Goal: Navigation & Orientation: Find specific page/section

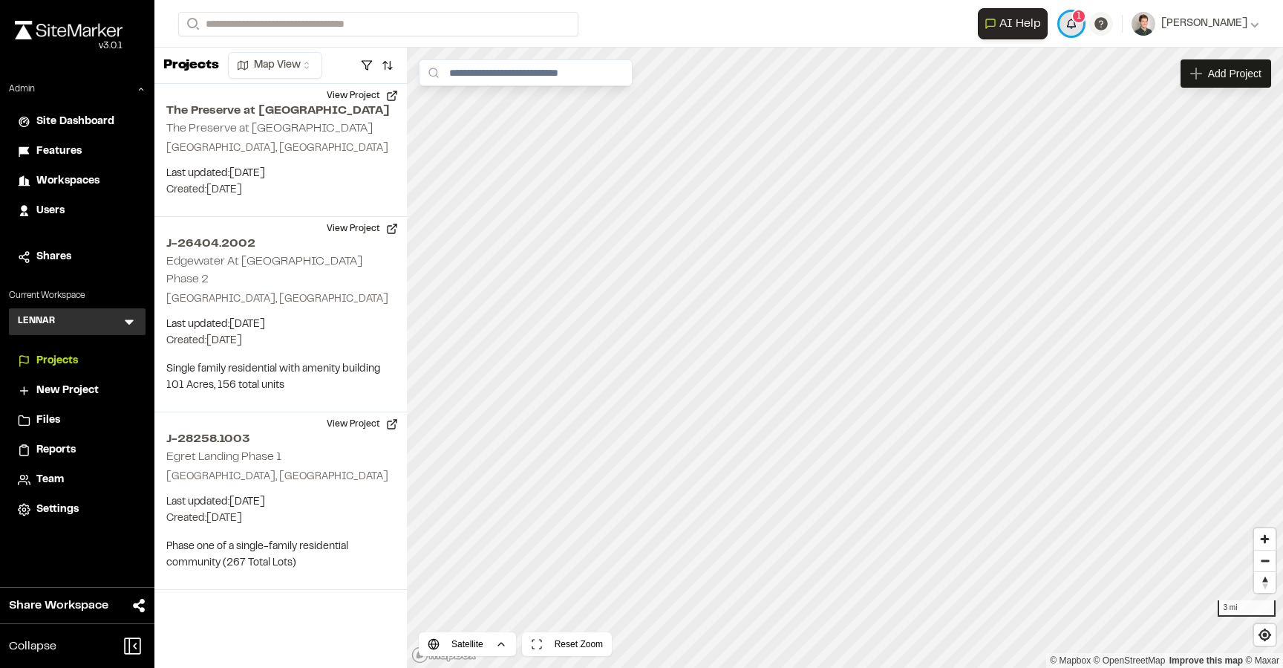
click at [1081, 22] on span "1" at bounding box center [1079, 16] width 4 height 13
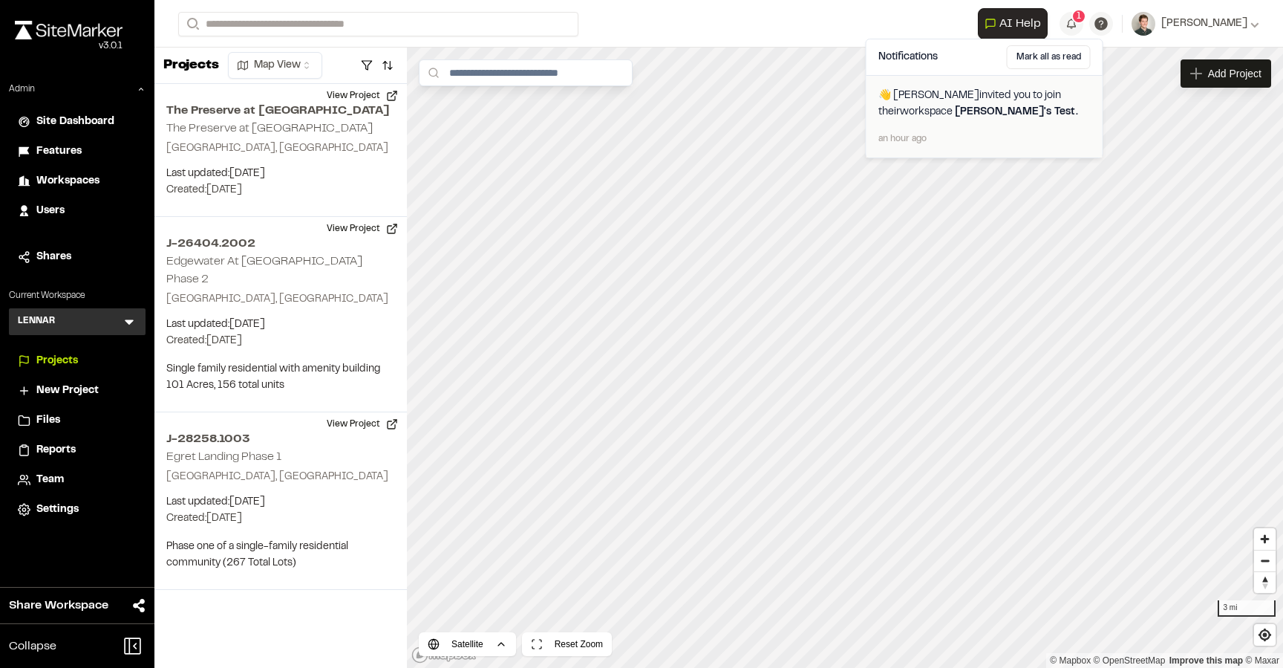
click at [956, 108] on span "Troy's Test ." at bounding box center [1016, 112] width 123 height 9
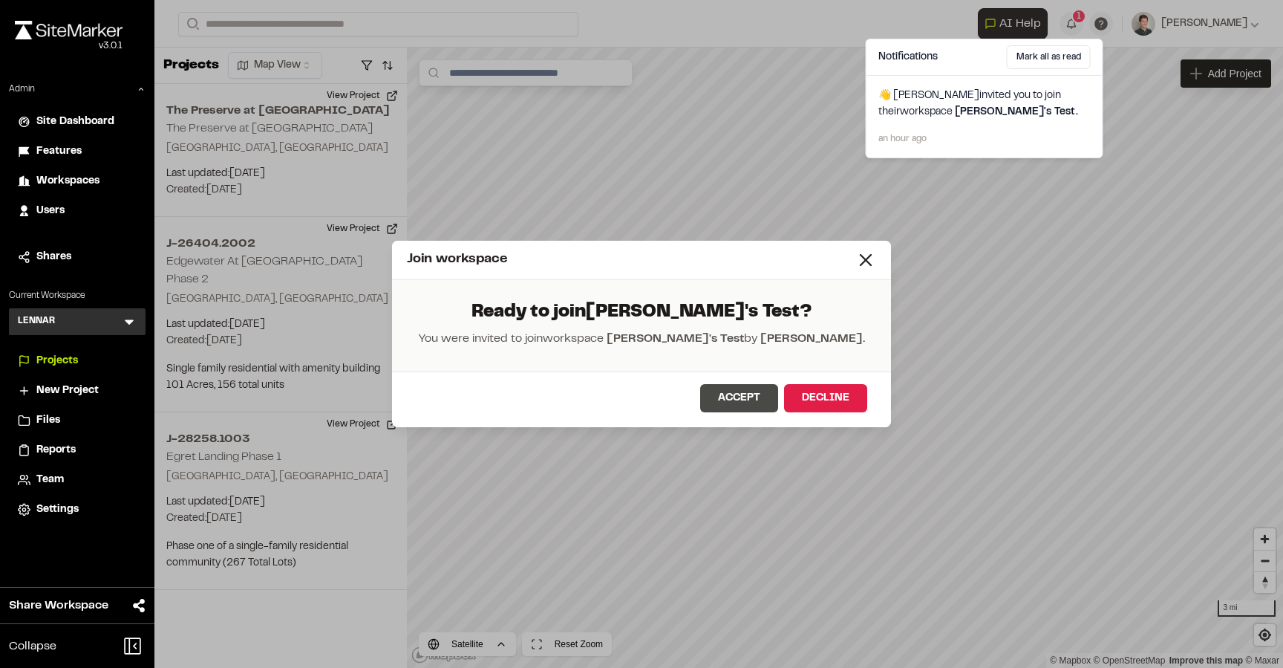
click at [745, 388] on button "Accept" at bounding box center [739, 398] width 78 height 28
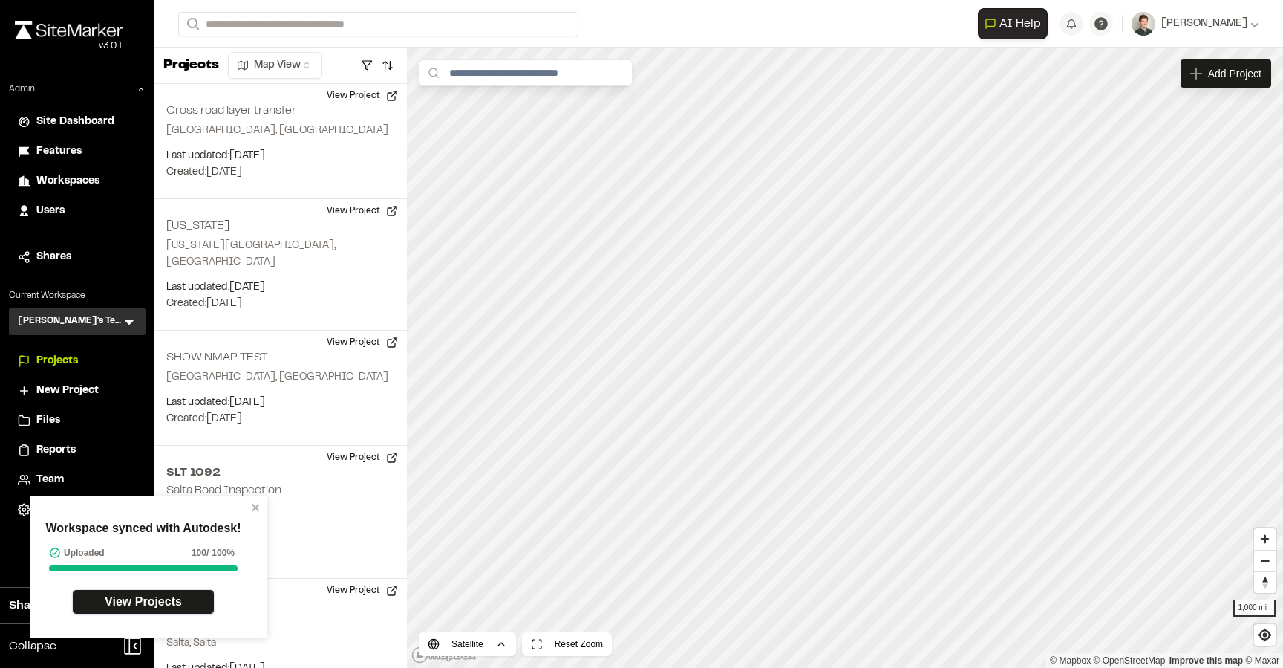
click at [155, 593] on link "View Projects" at bounding box center [143, 601] width 143 height 25
click at [174, 596] on link "View Projects" at bounding box center [143, 601] width 143 height 25
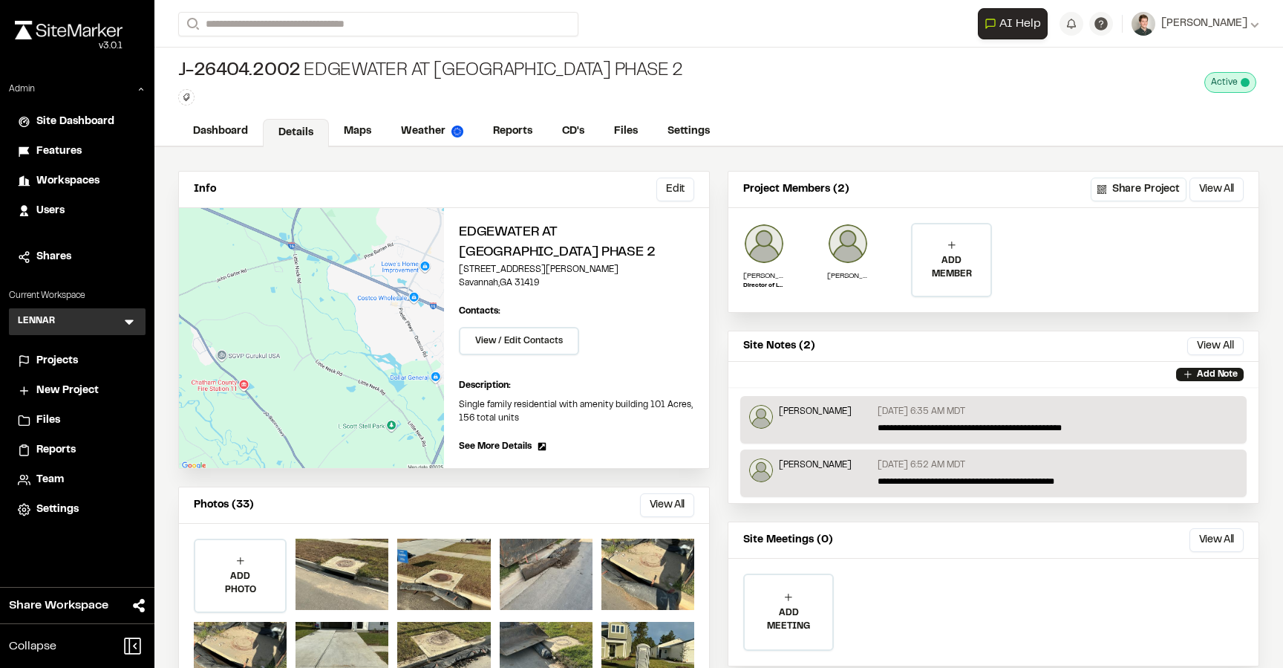
click at [127, 322] on icon at bounding box center [129, 322] width 9 height 5
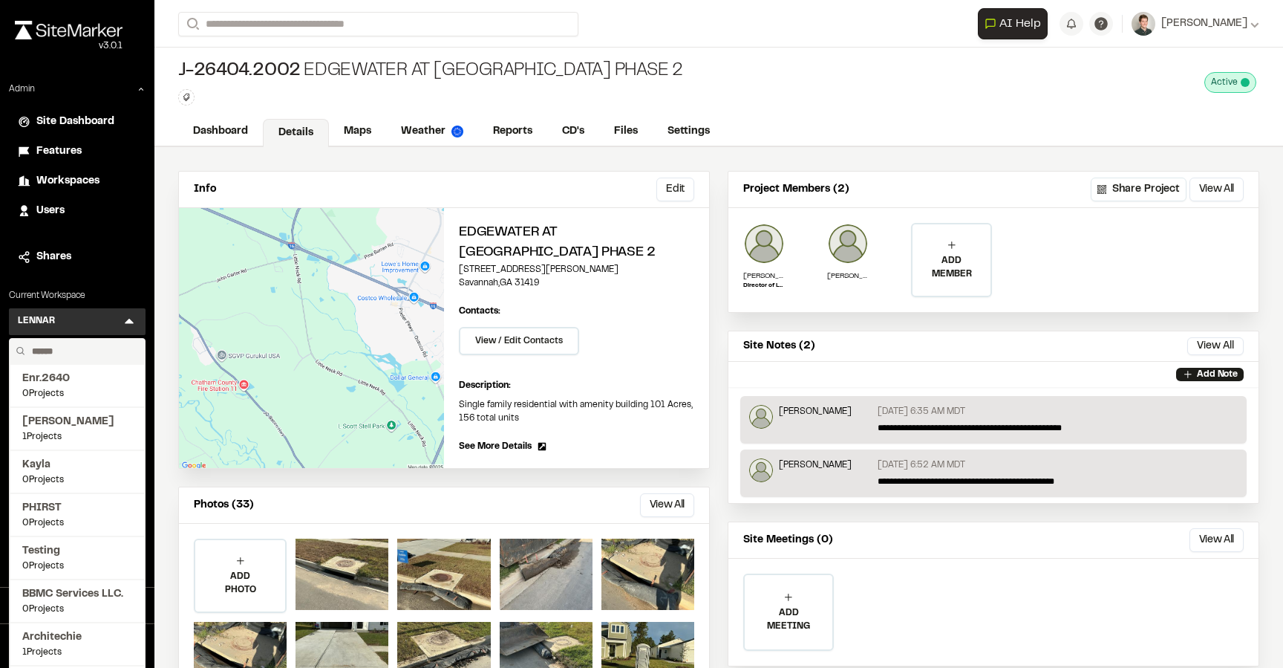
click at [165, 182] on div "Info Edit Edit Edgewater At New Hampstead Phase 2 100 Hetherington Lane Savanna…" at bounding box center [718, 439] width 1129 height 585
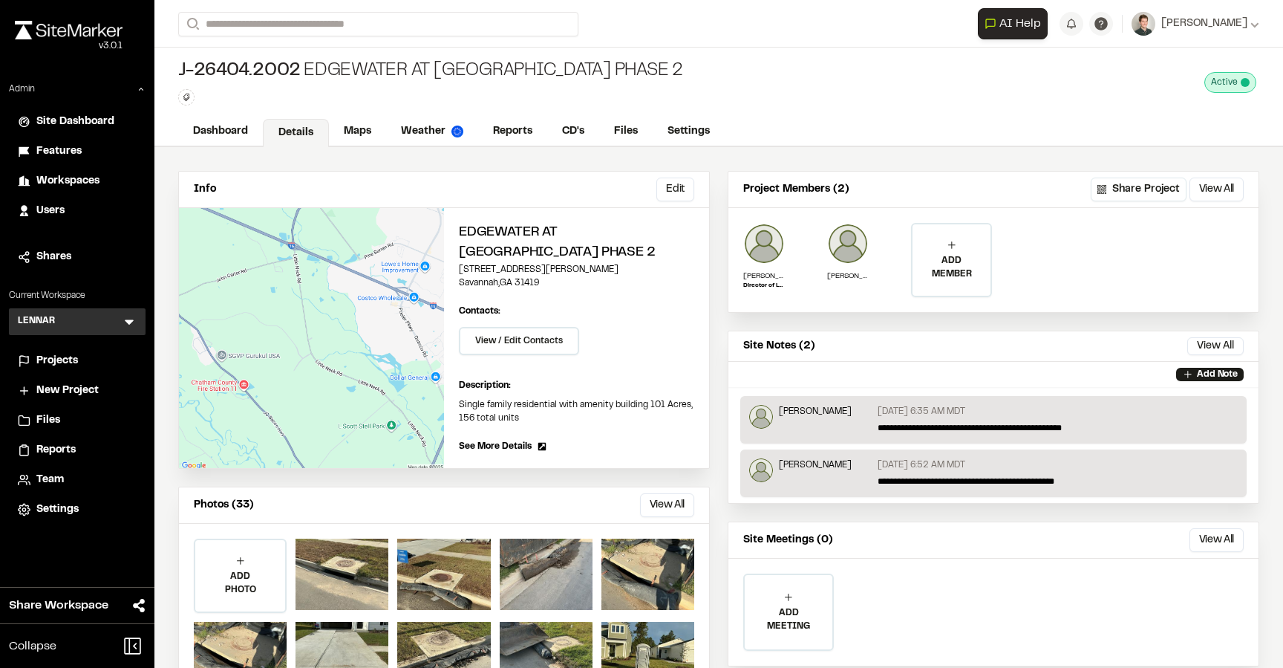
click at [73, 366] on span "Projects" at bounding box center [57, 361] width 42 height 16
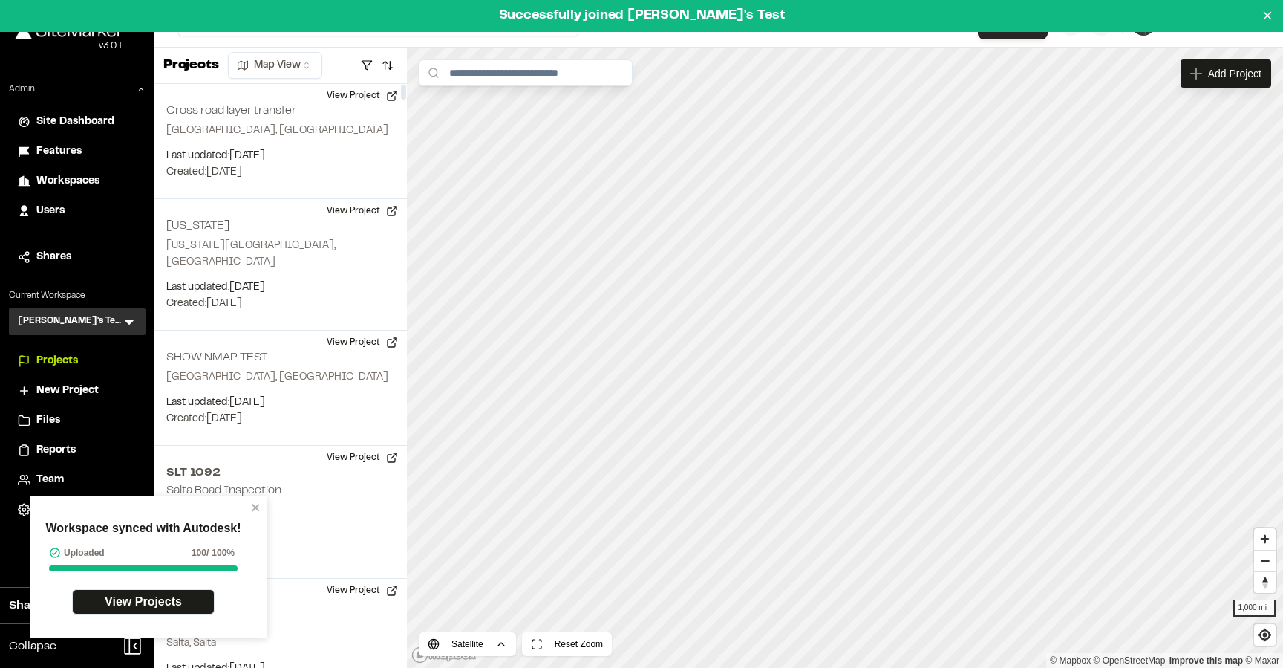
click at [247, 513] on div "Workspace synced with Autodesk! Uploaded 100 / 100% View Projects" at bounding box center [143, 567] width 215 height 116
click at [258, 505] on icon "close" at bounding box center [255, 507] width 7 height 7
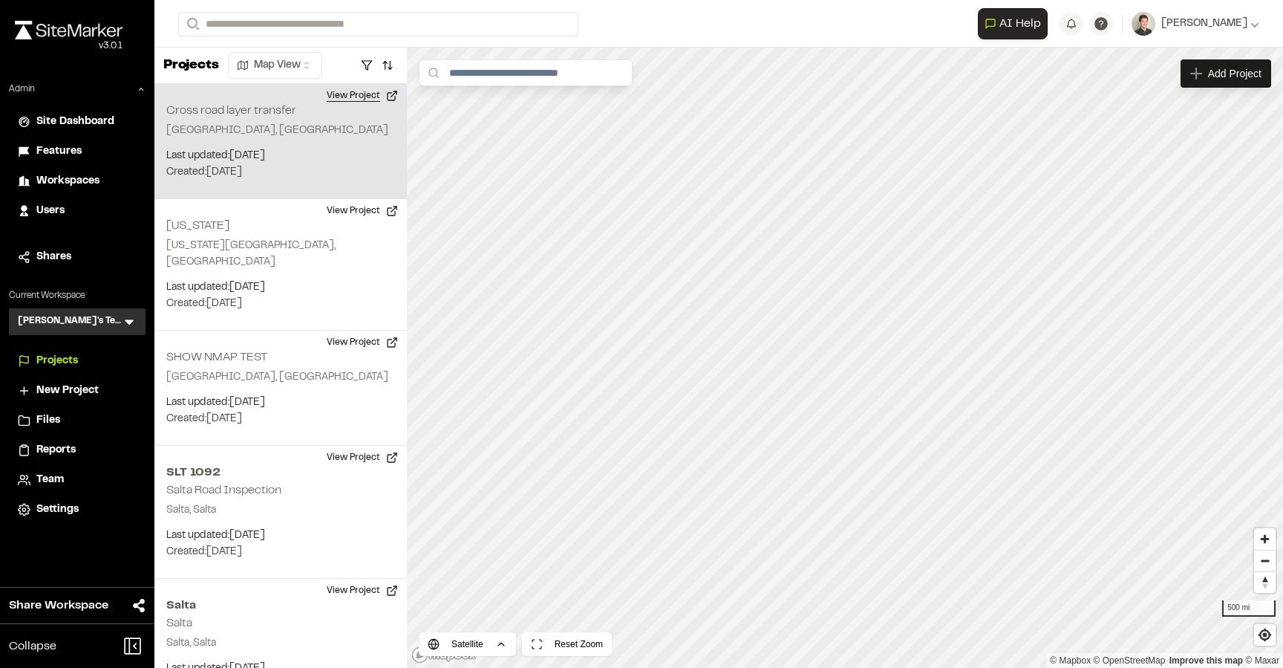
click at [367, 91] on button "View Project" at bounding box center [362, 96] width 89 height 24
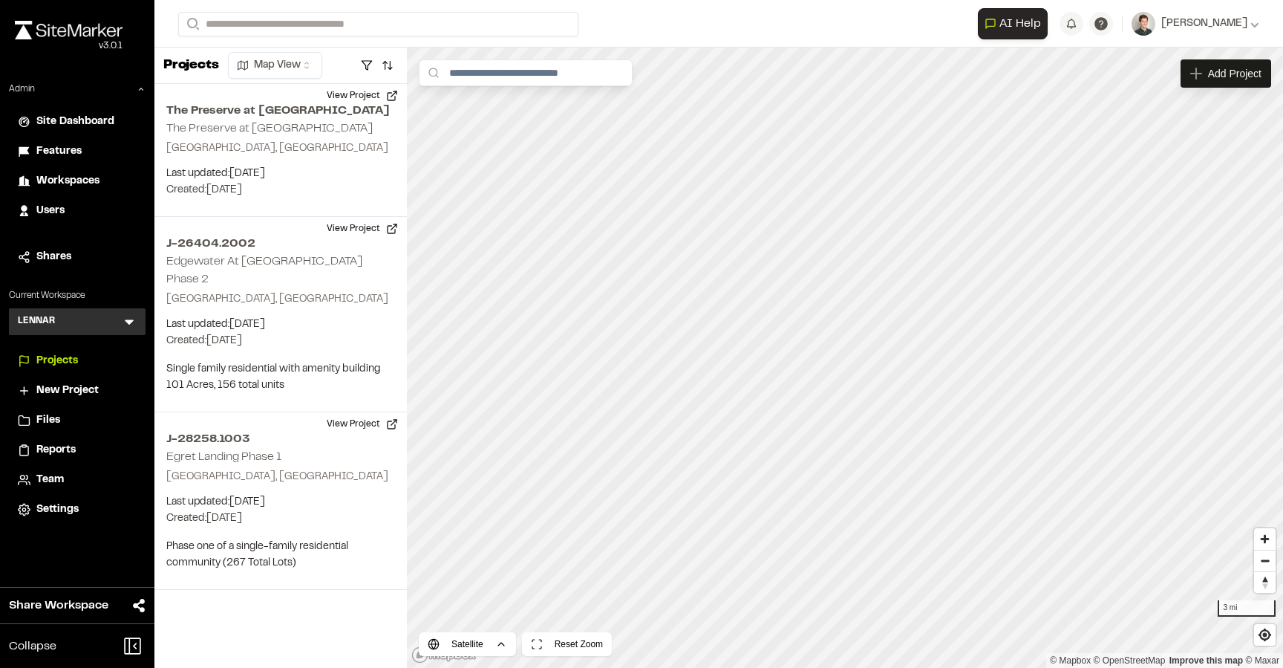
click at [133, 322] on icon at bounding box center [129, 321] width 15 height 15
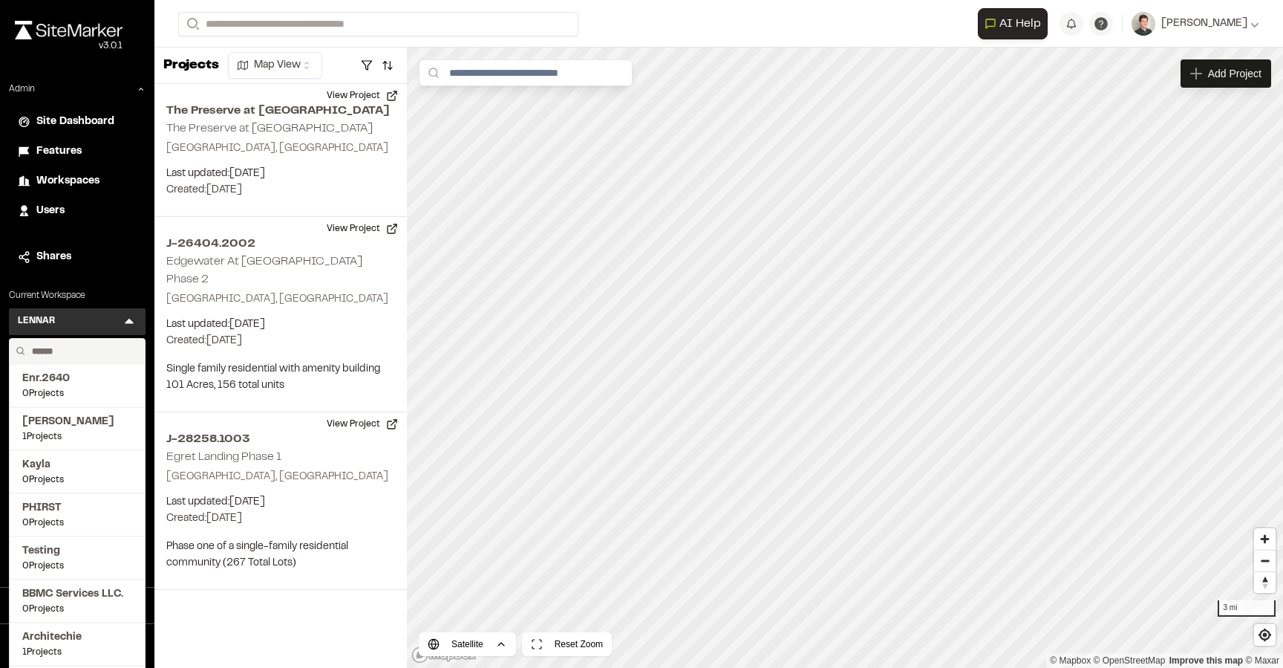
click at [88, 347] on input "text" at bounding box center [82, 351] width 113 height 25
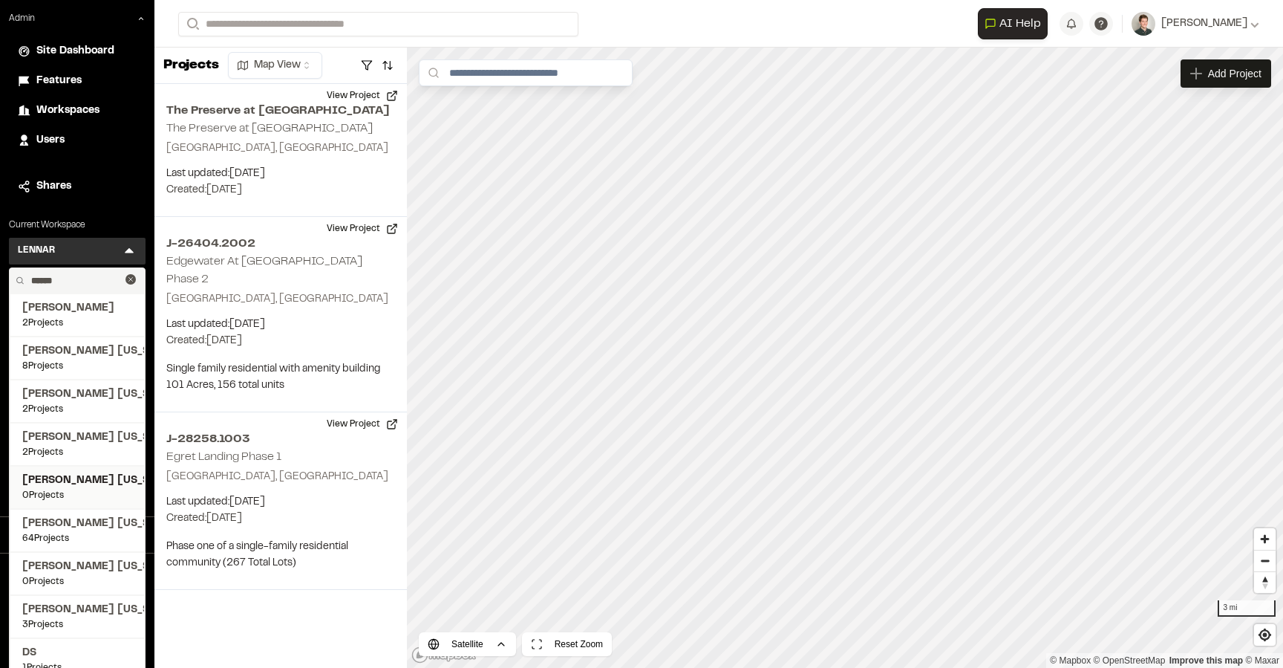
type input "******"
click at [85, 489] on span "0 Projects" at bounding box center [77, 495] width 110 height 13
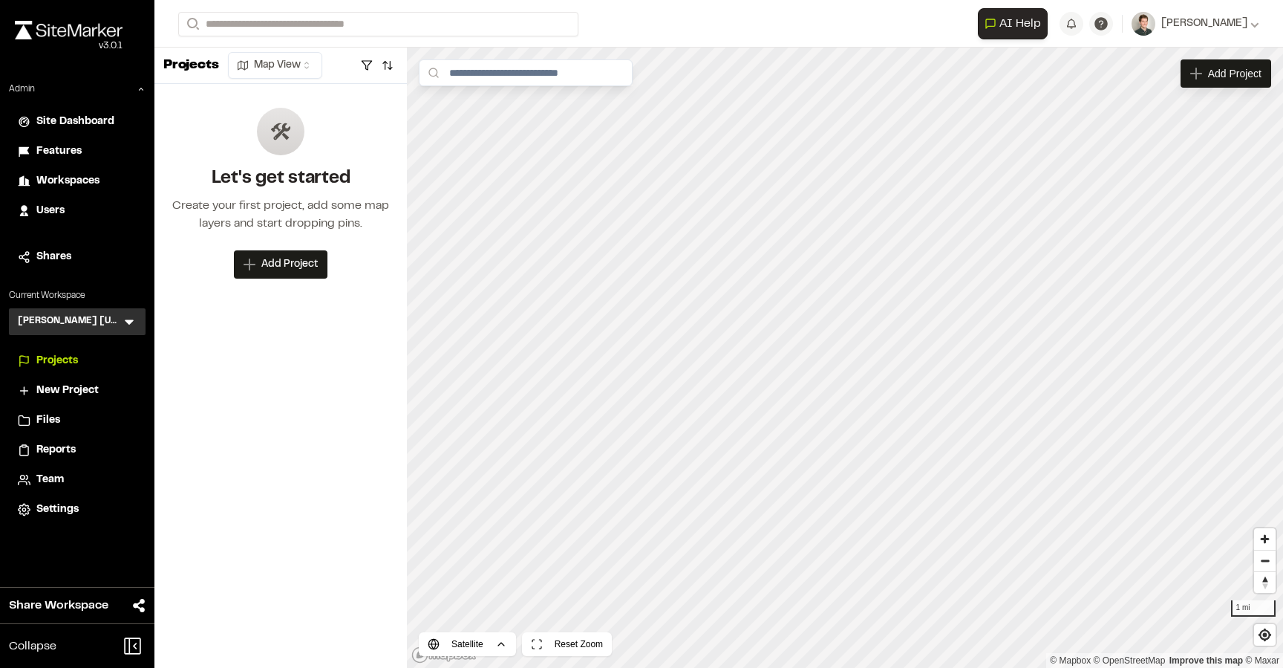
click at [126, 328] on icon at bounding box center [129, 321] width 15 height 15
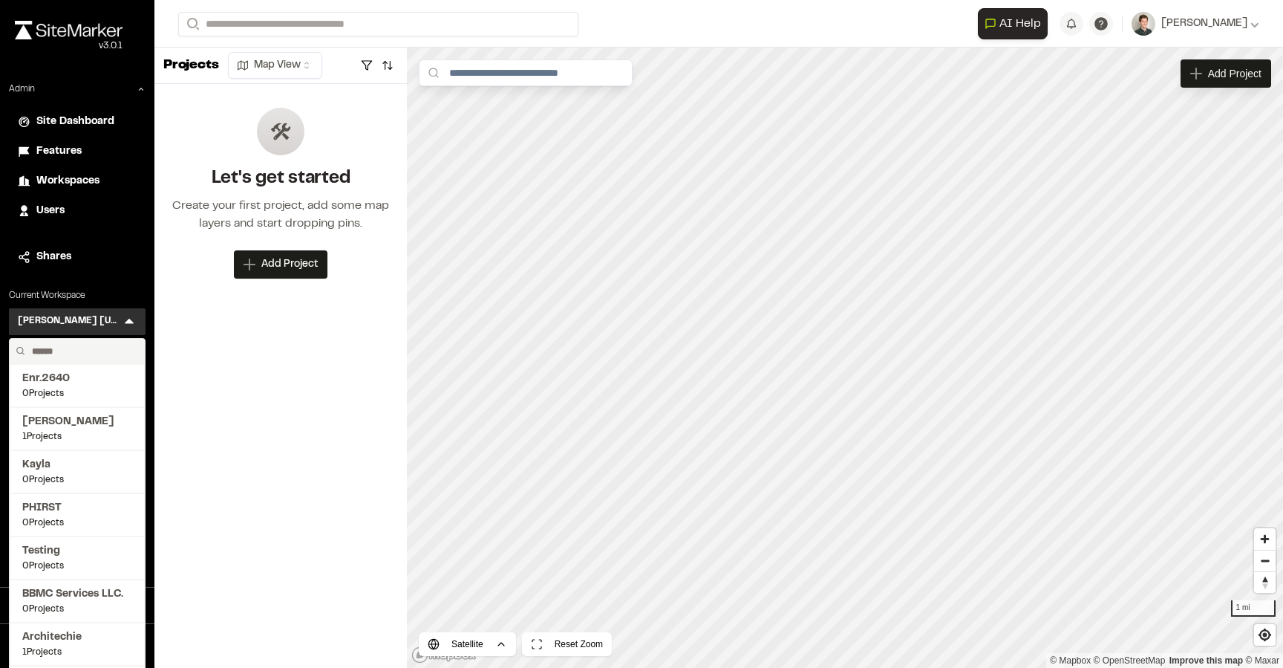
click at [79, 349] on input "text" at bounding box center [82, 351] width 113 height 25
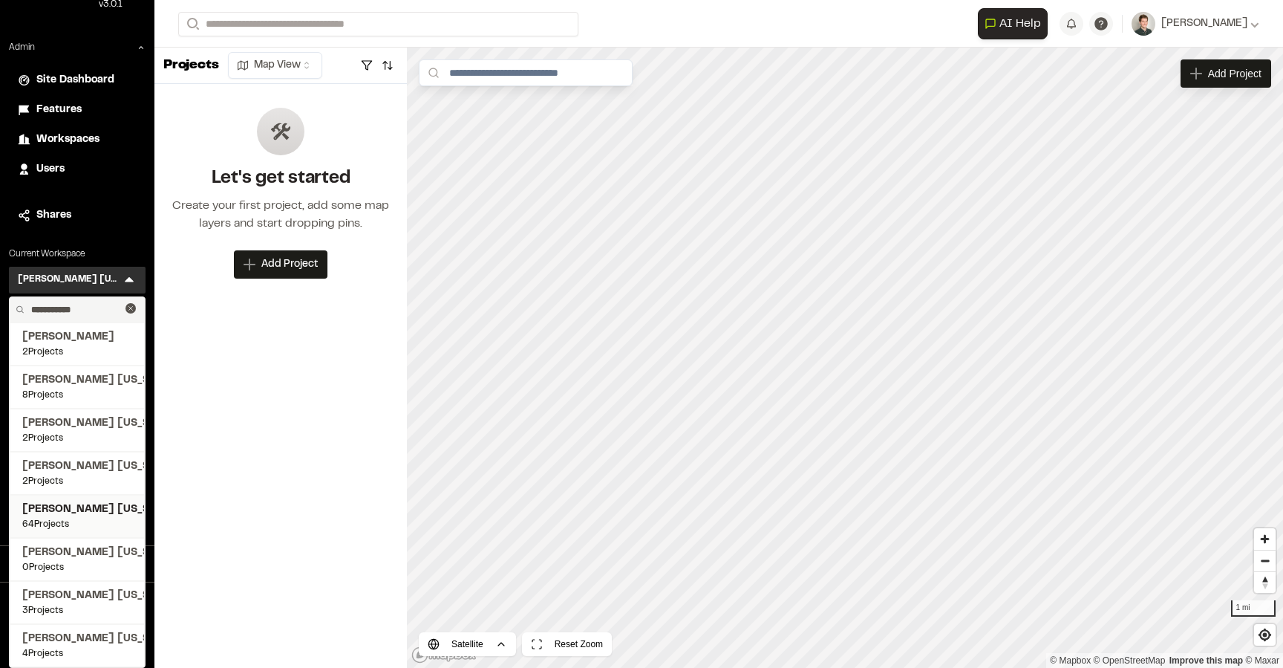
type input "**********"
click at [55, 521] on span "64 Projects" at bounding box center [77, 524] width 110 height 13
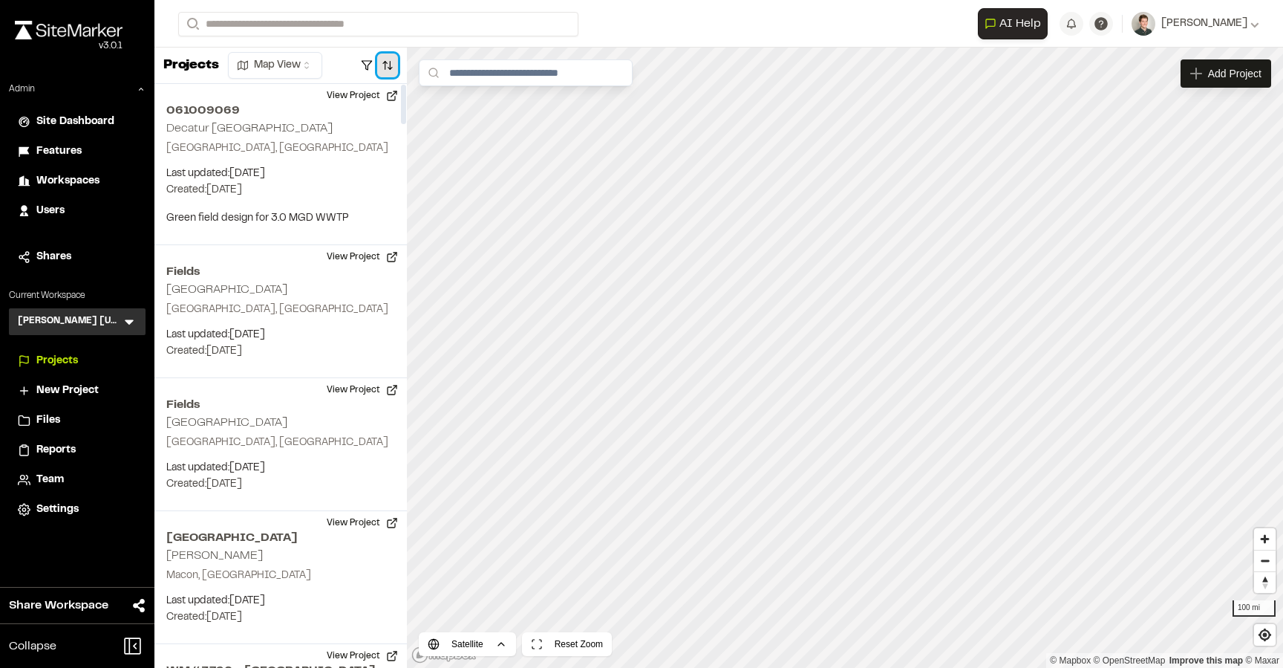
click at [389, 74] on button "button" at bounding box center [387, 65] width 21 height 24
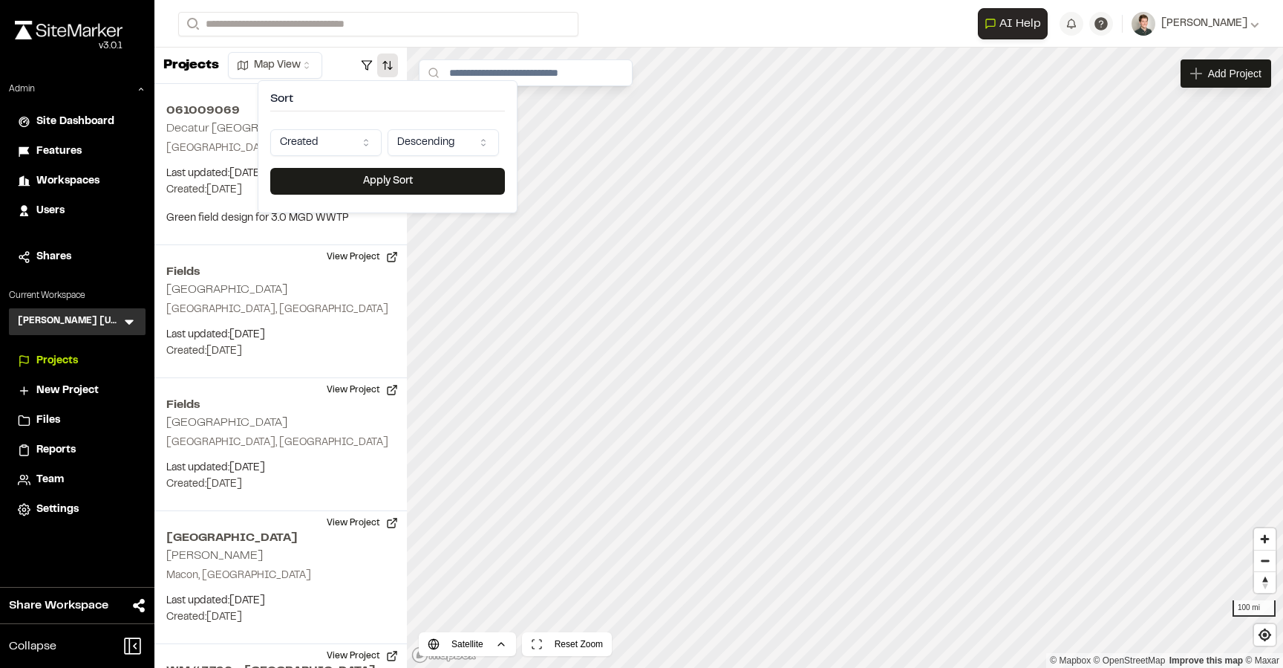
click at [353, 136] on html "Close sidebar v 3.0.1 Admin Site Dashboard Features Workspaces Users Shares Cur…" at bounding box center [641, 334] width 1283 height 668
click at [342, 181] on button "Apply Sort" at bounding box center [387, 181] width 235 height 27
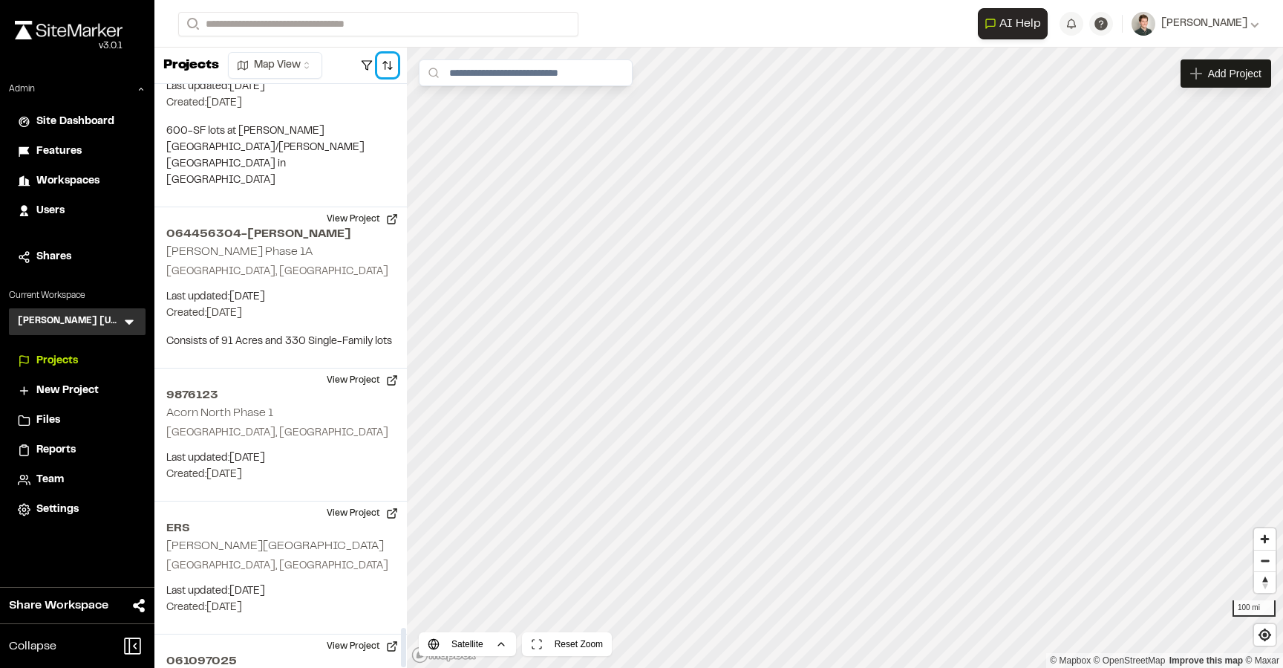
scroll to position [8051, 0]
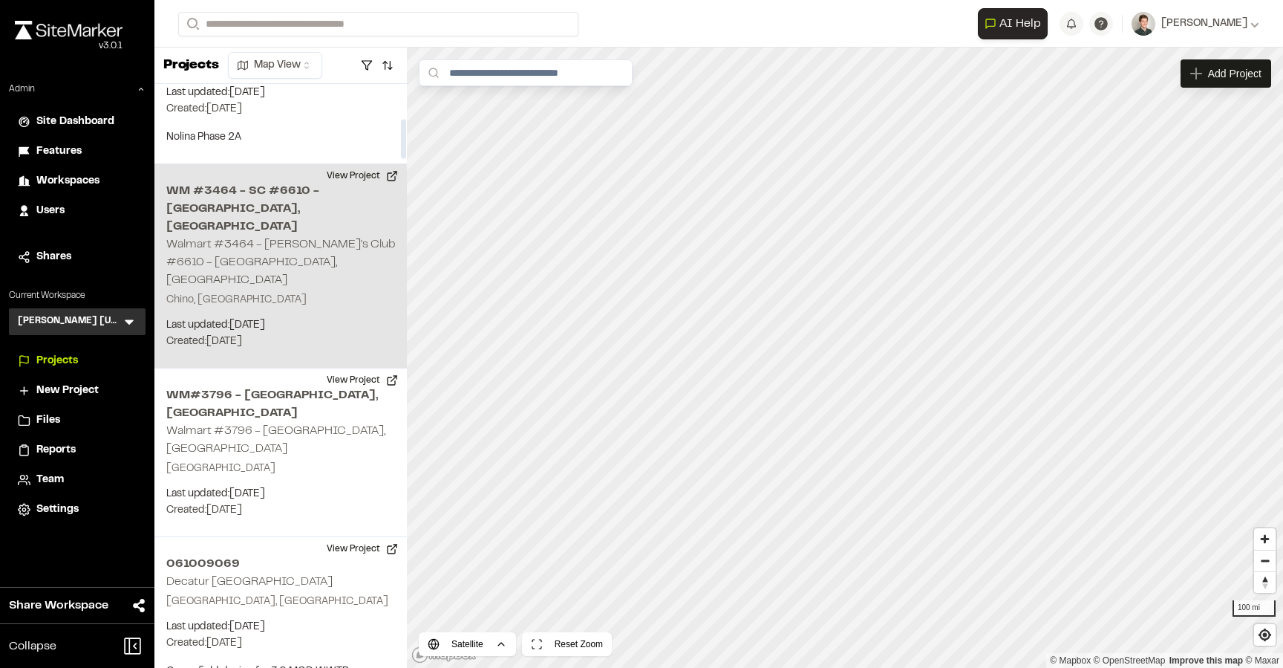
scroll to position [0, 0]
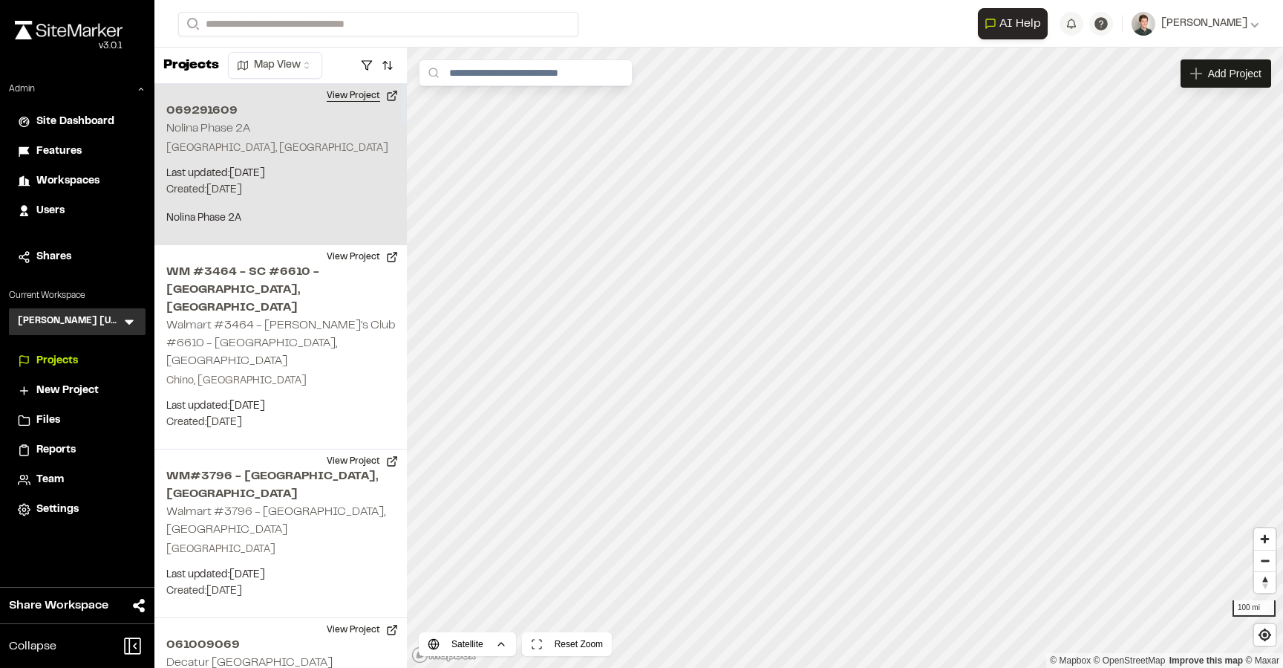
click at [364, 97] on button "View Project" at bounding box center [362, 96] width 89 height 24
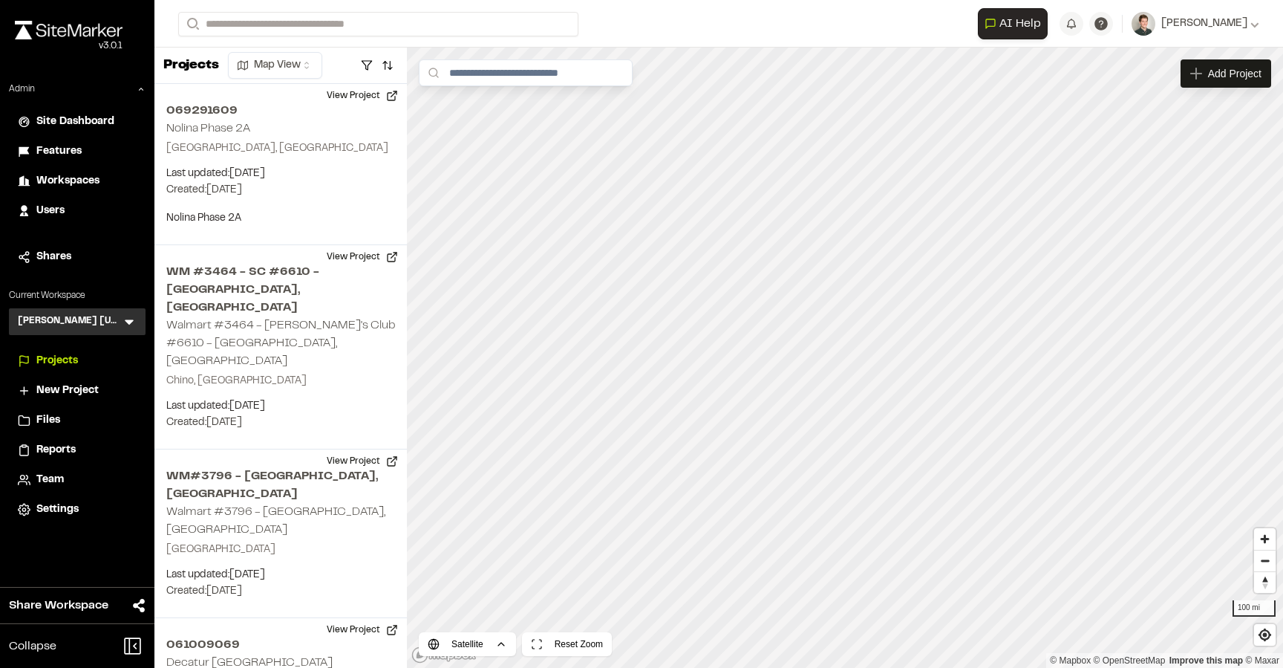
click at [135, 321] on icon at bounding box center [129, 321] width 15 height 15
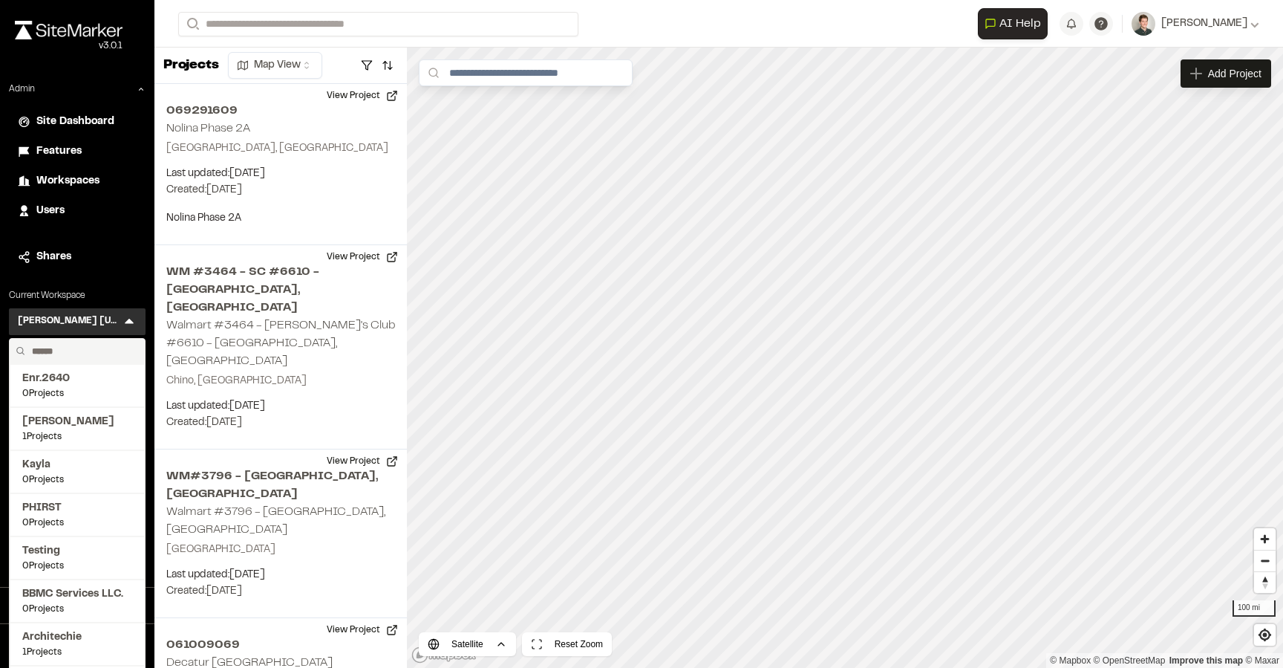
click at [695, 23] on form "Search" at bounding box center [578, 24] width 800 height 25
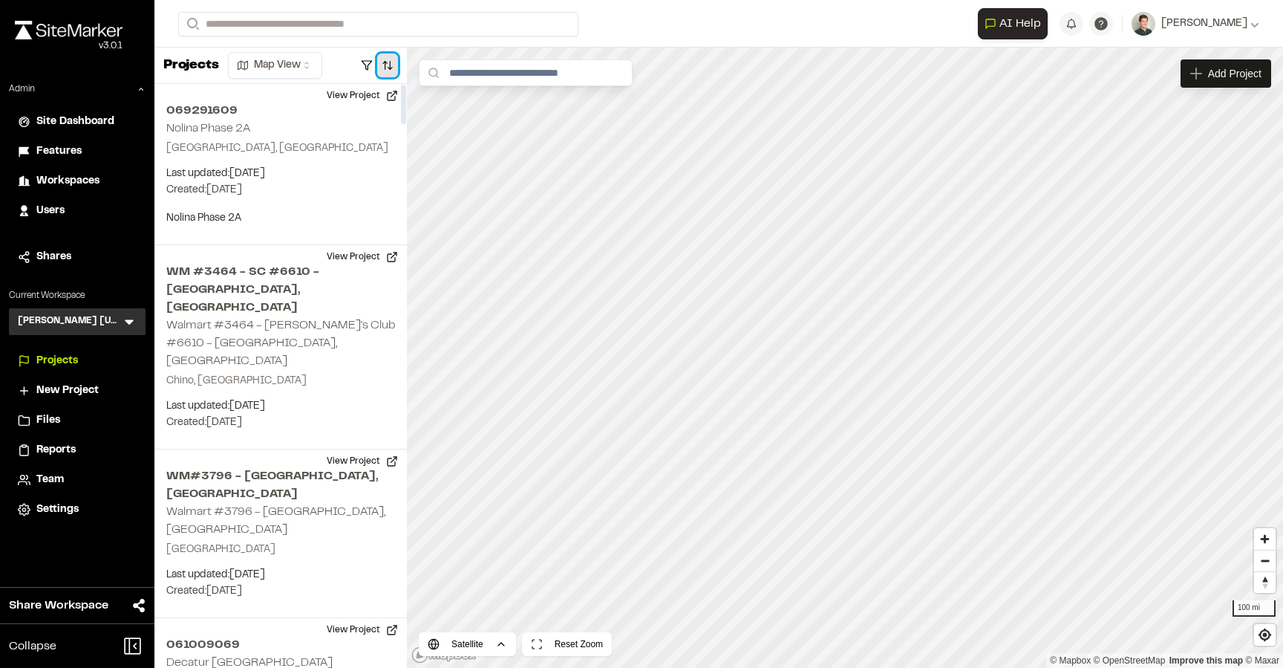
click at [391, 64] on button "button" at bounding box center [387, 65] width 21 height 24
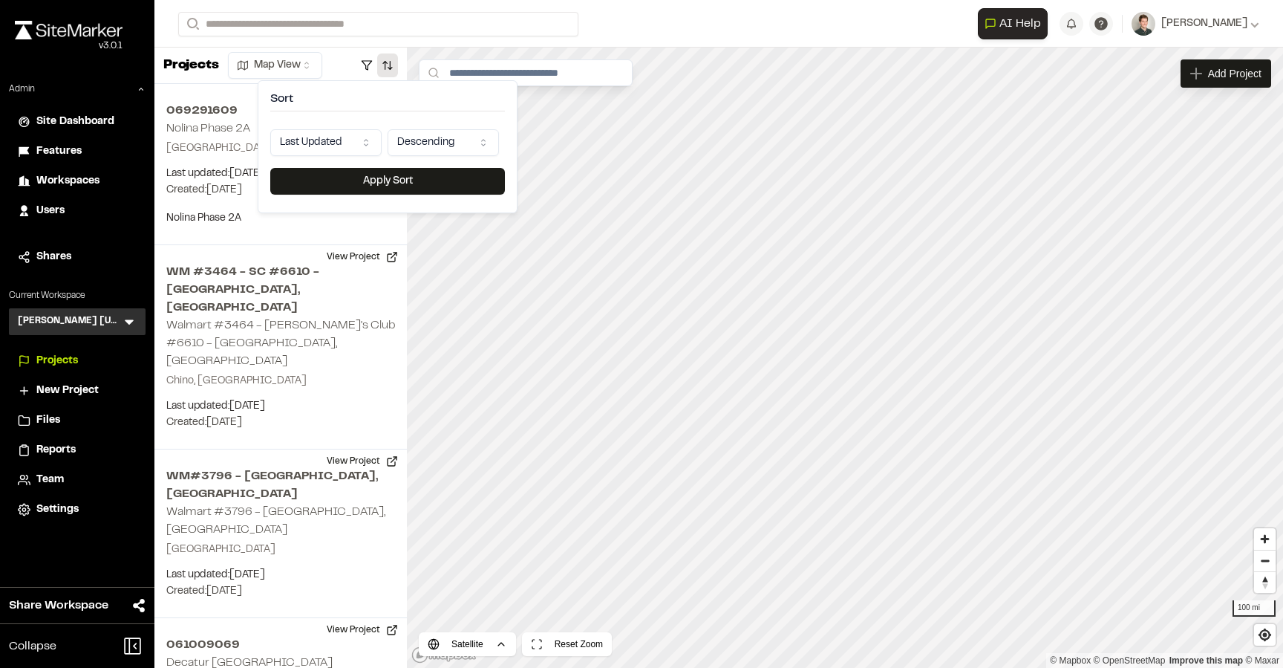
click at [320, 152] on html "Close sidebar v 3.0.1 Admin Site Dashboard Features Workspaces Users Shares Cur…" at bounding box center [641, 334] width 1283 height 668
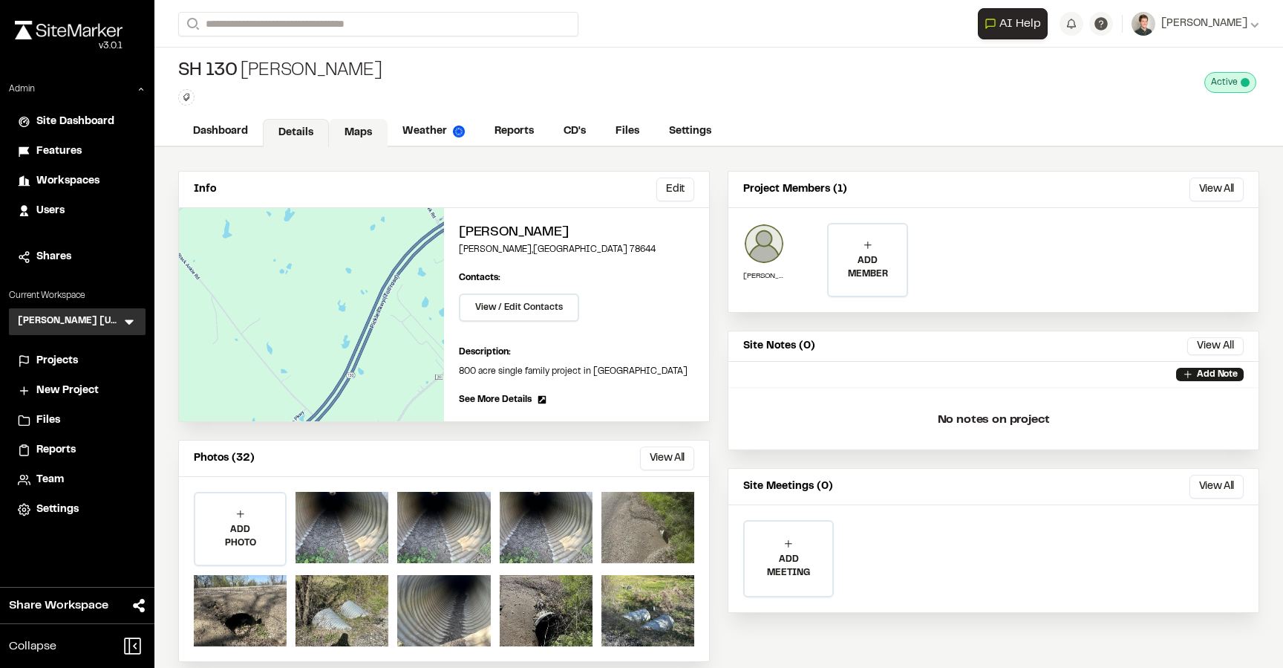
click at [364, 128] on link "Maps" at bounding box center [358, 133] width 59 height 28
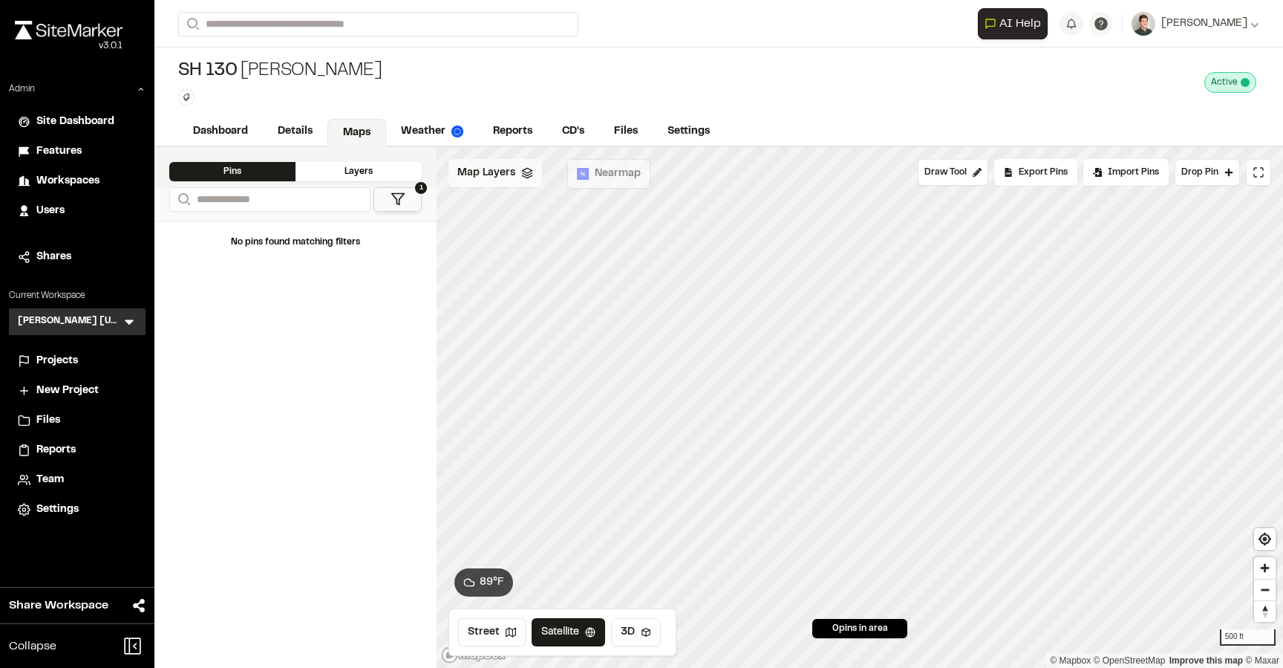
click at [502, 173] on span "Map Layers" at bounding box center [487, 173] width 58 height 16
click at [492, 180] on span "Map Layers" at bounding box center [487, 175] width 58 height 16
click at [267, 128] on link "Details" at bounding box center [296, 133] width 66 height 28
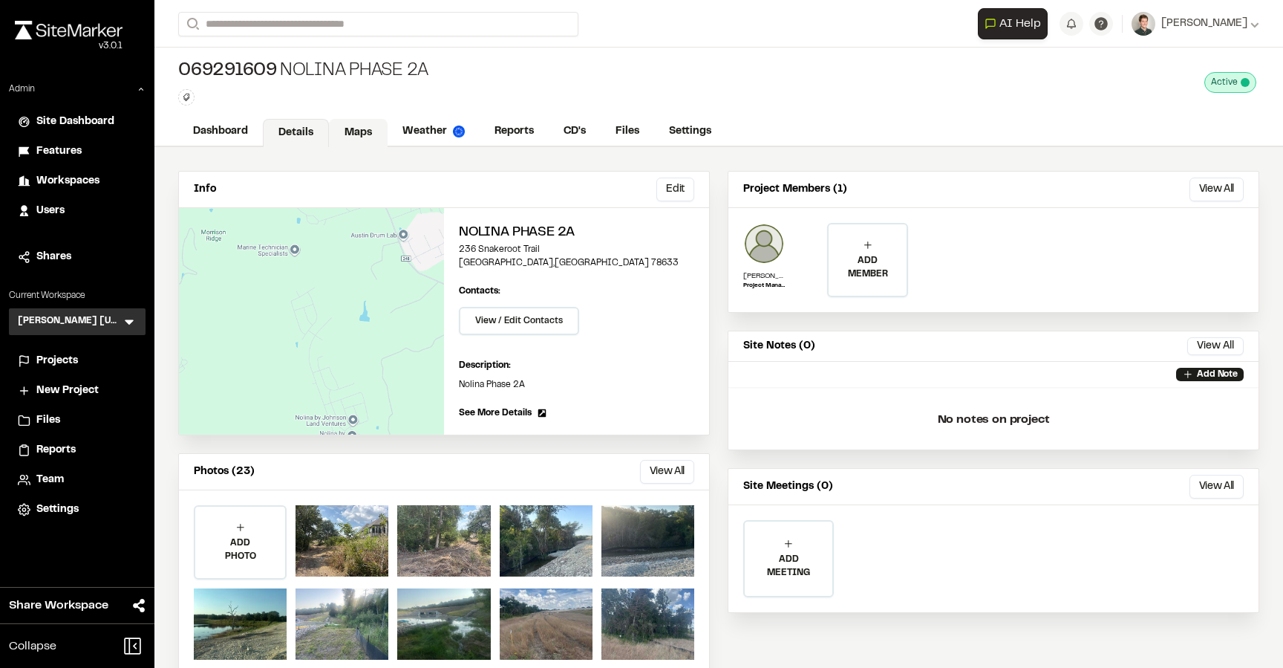
click at [357, 139] on link "Maps" at bounding box center [358, 133] width 59 height 28
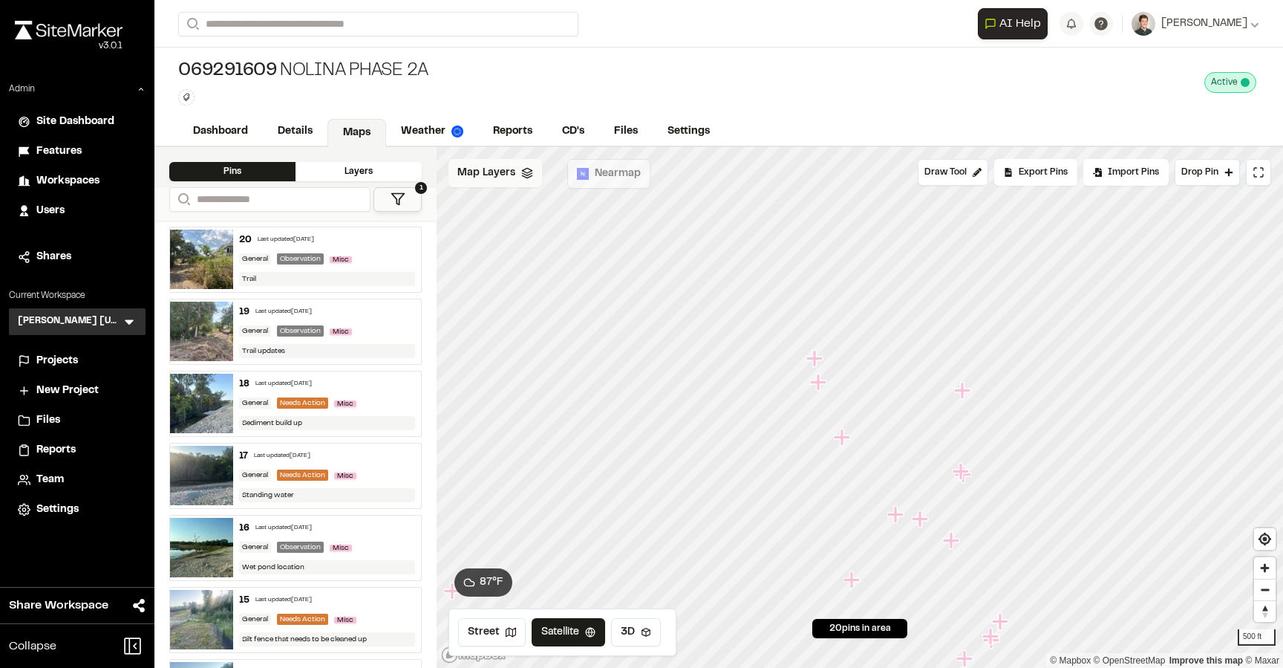
click at [481, 171] on span "Map Layers" at bounding box center [487, 173] width 58 height 16
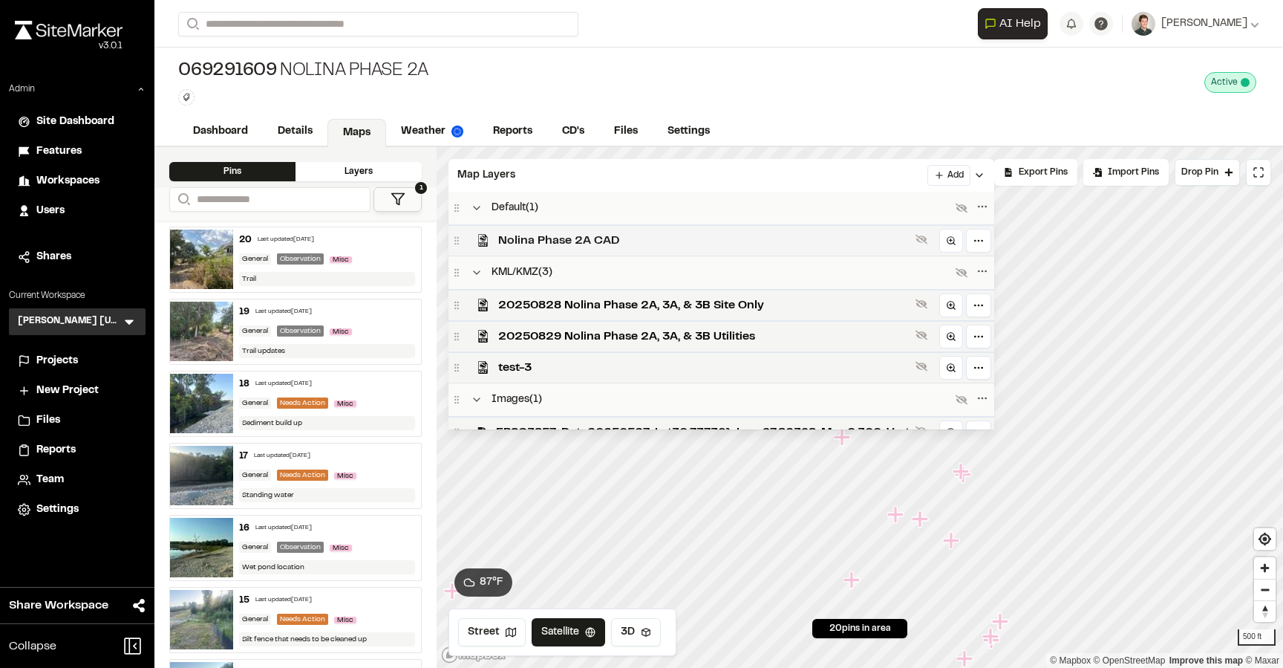
click at [525, 247] on span "Nolina Phase 2A CAD" at bounding box center [703, 241] width 411 height 18
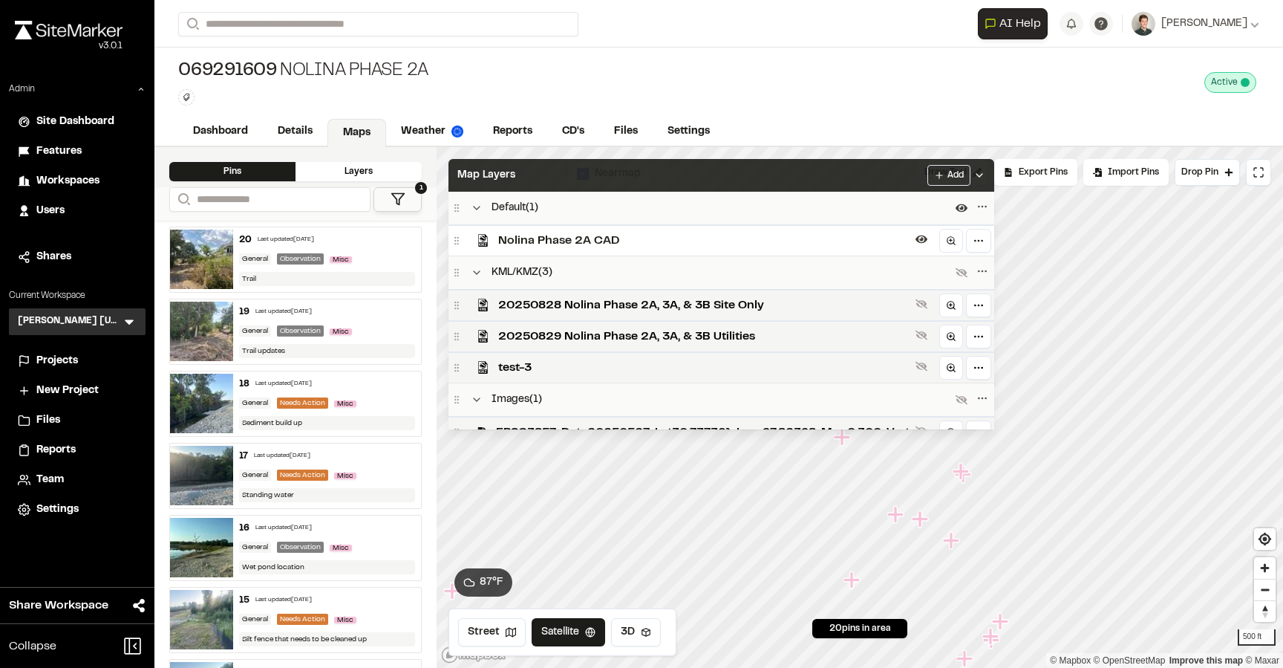
click at [599, 174] on div "Map Layers Add" at bounding box center [722, 175] width 546 height 33
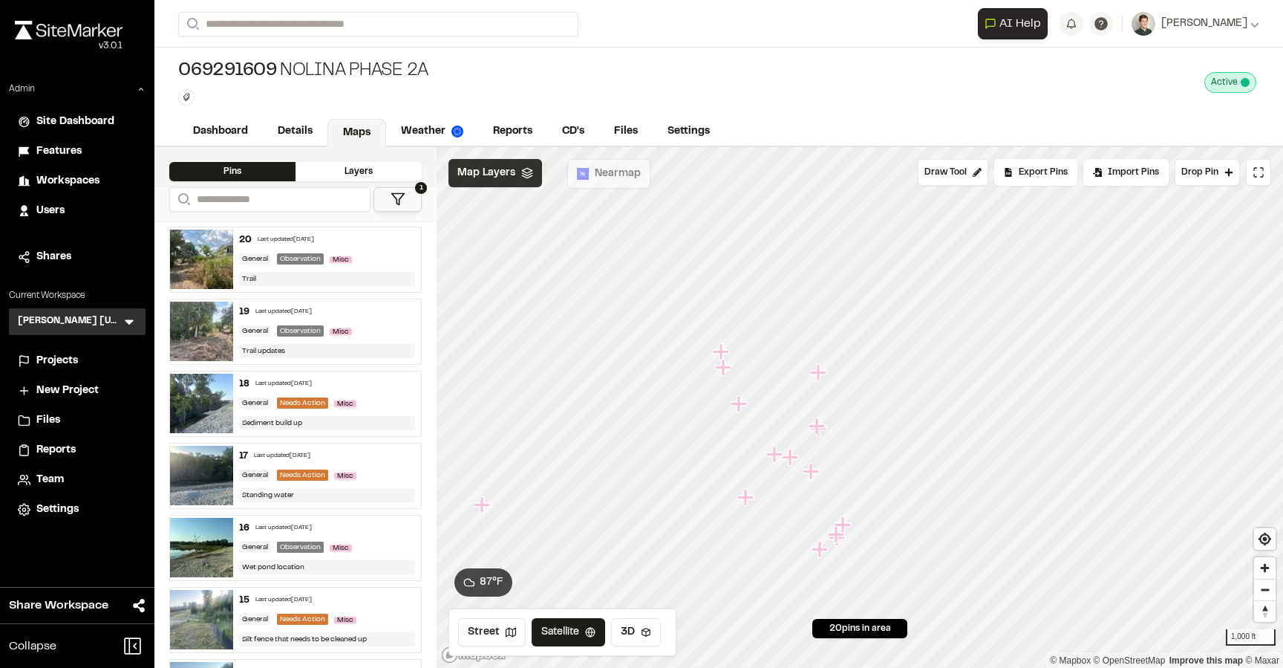
click at [518, 166] on div "Map Layers" at bounding box center [496, 173] width 94 height 28
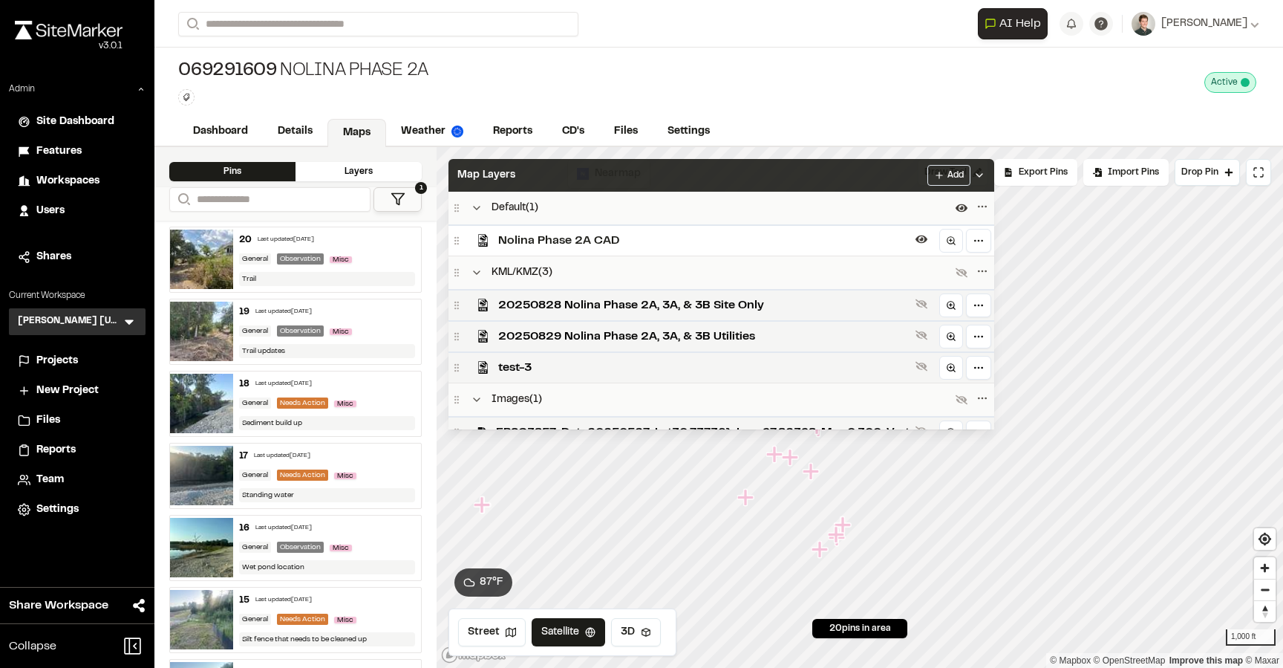
click at [762, 188] on div "Map Layers Add" at bounding box center [722, 175] width 546 height 33
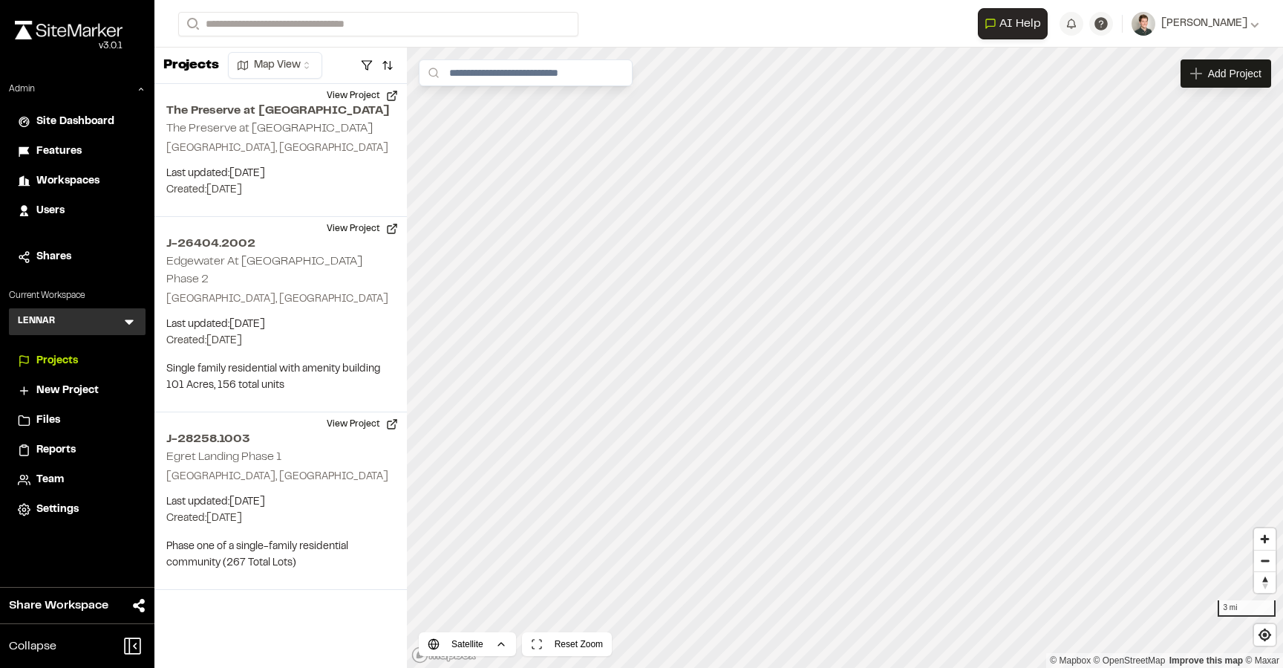
click at [131, 313] on div "LENNAR L Menu" at bounding box center [77, 321] width 137 height 27
click at [128, 320] on icon at bounding box center [129, 322] width 9 height 5
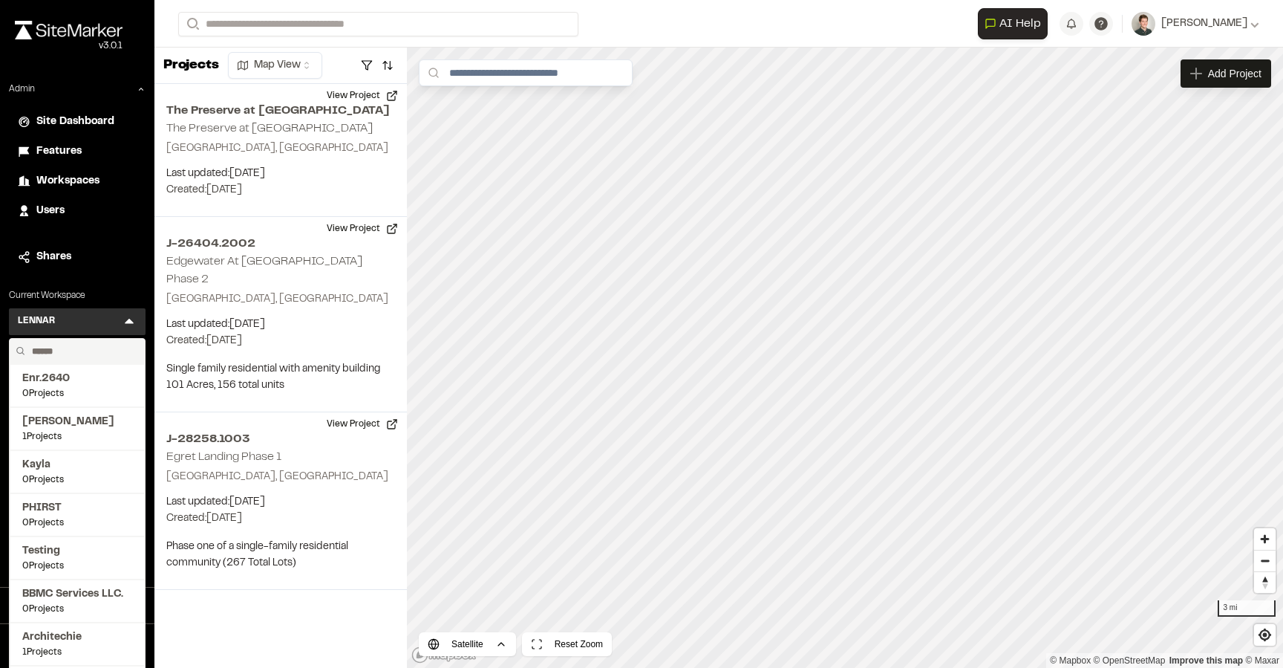
click at [133, 316] on icon at bounding box center [129, 321] width 15 height 15
